Goal: Task Accomplishment & Management: Use online tool/utility

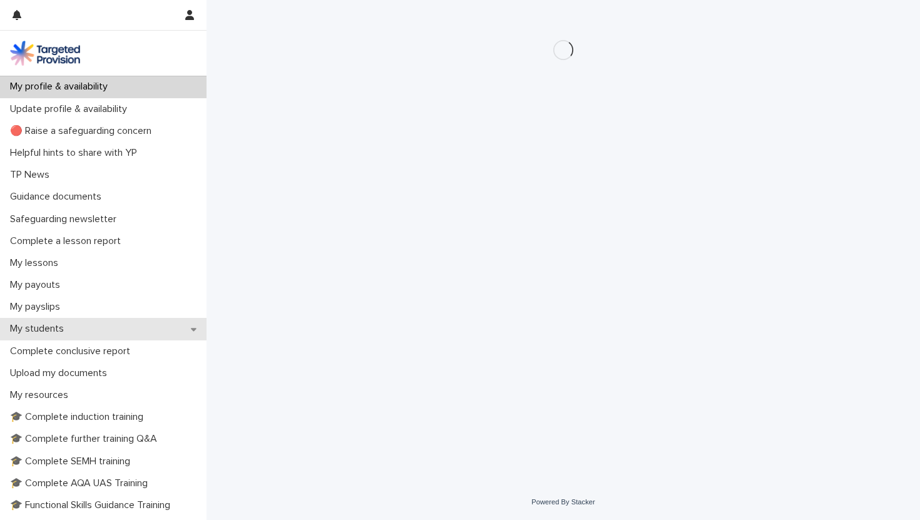
click at [176, 329] on div "My students" at bounding box center [103, 329] width 207 height 22
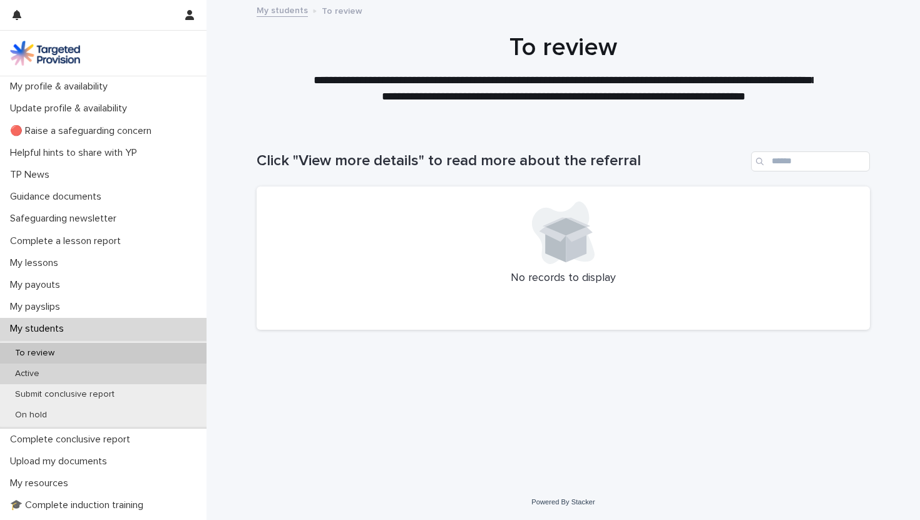
click at [156, 369] on div "Active" at bounding box center [103, 374] width 207 height 21
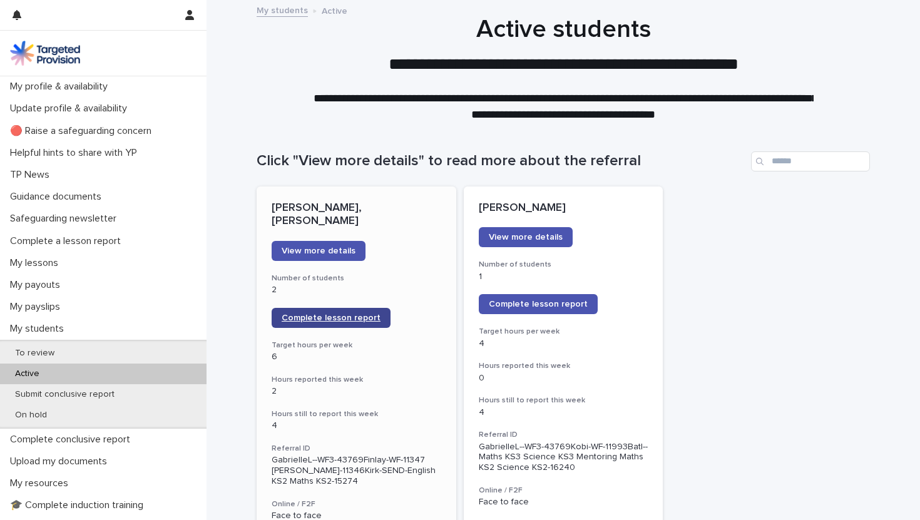
click at [320, 314] on span "Complete lesson report" at bounding box center [331, 318] width 99 height 9
click at [528, 308] on span "Complete lesson report" at bounding box center [538, 304] width 99 height 9
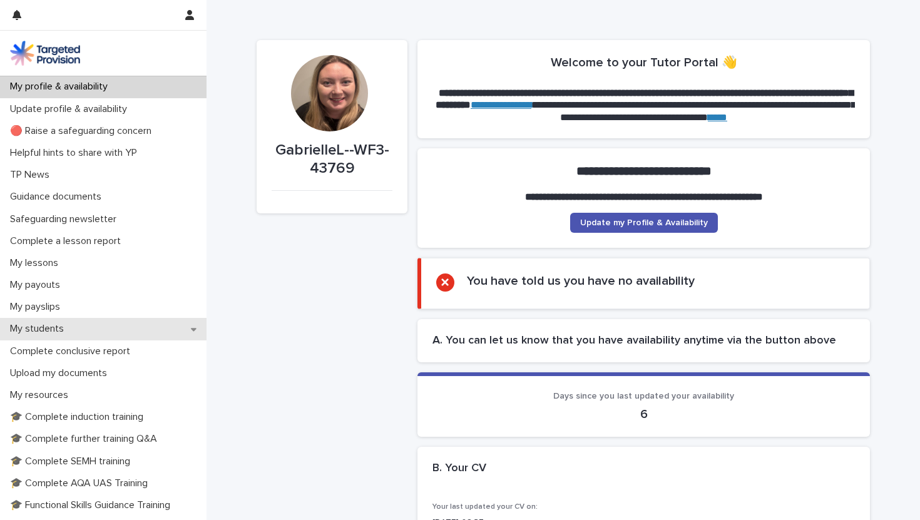
click at [131, 326] on div "My students" at bounding box center [103, 329] width 207 height 22
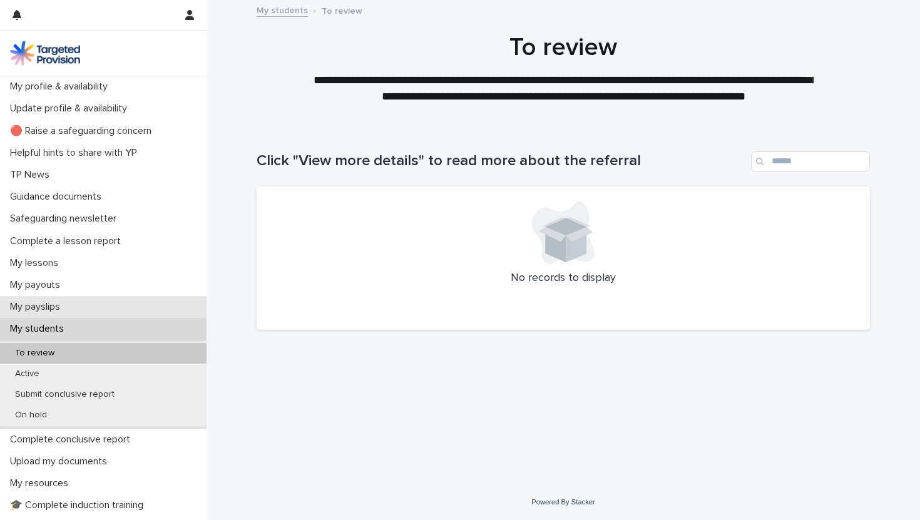
click at [123, 305] on div "My payslips" at bounding box center [103, 307] width 207 height 22
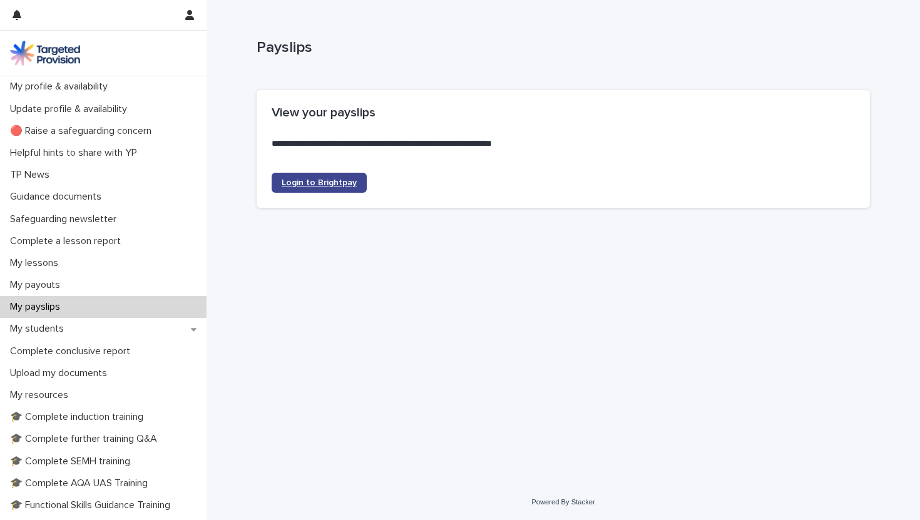
click at [310, 181] on span "Login to Brightpay" at bounding box center [319, 182] width 75 height 9
